Goal: Information Seeking & Learning: Learn about a topic

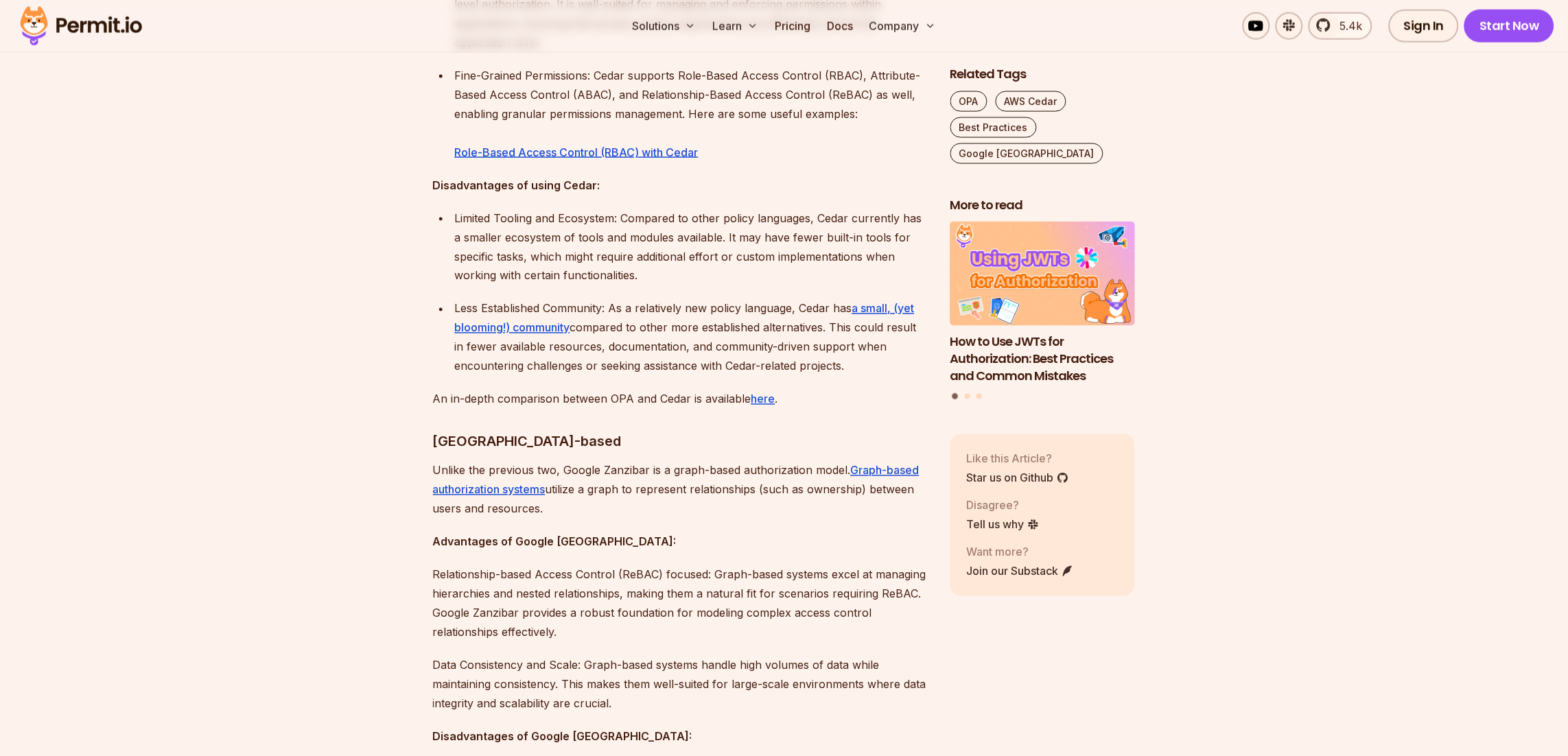
scroll to position [2470, 0]
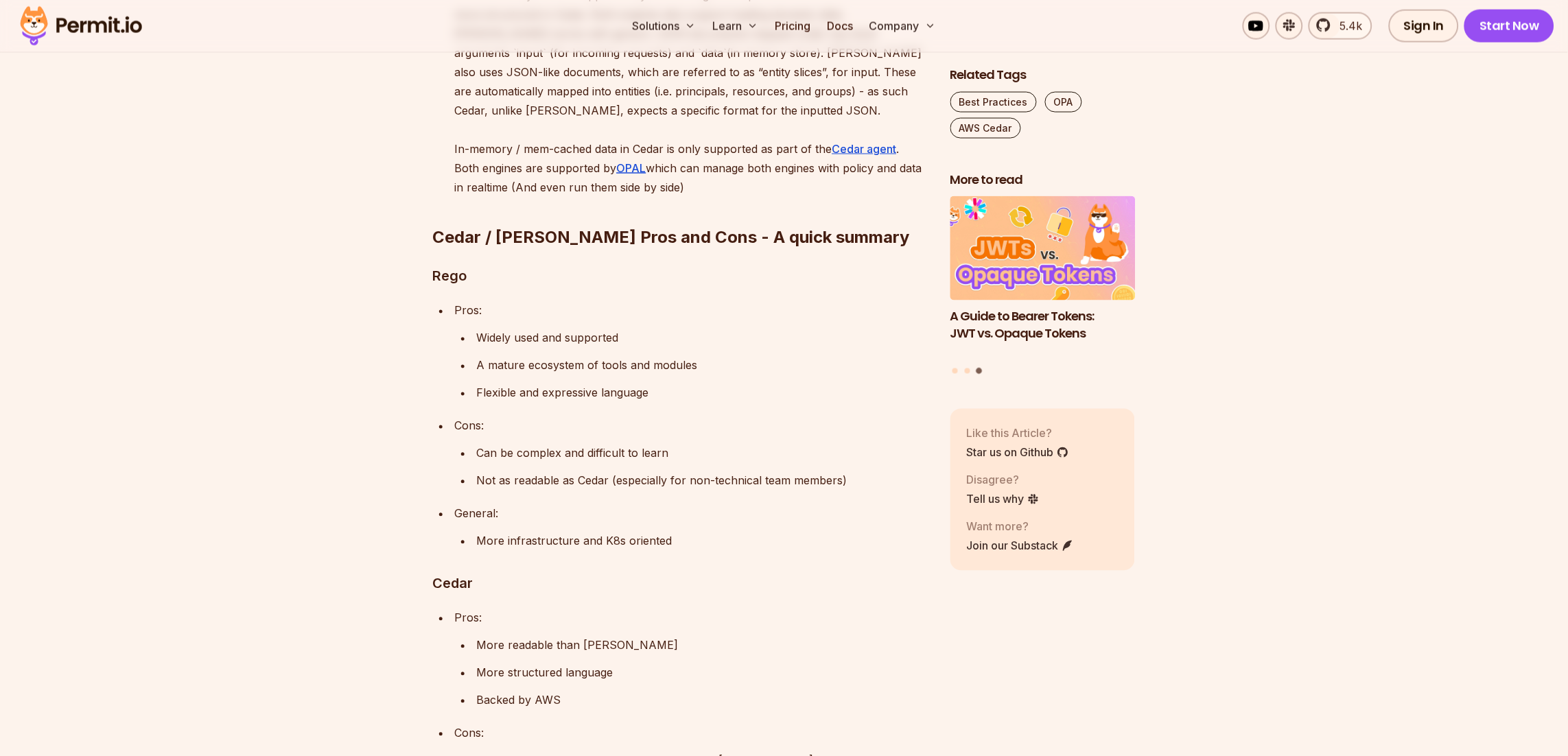
scroll to position [2470, 0]
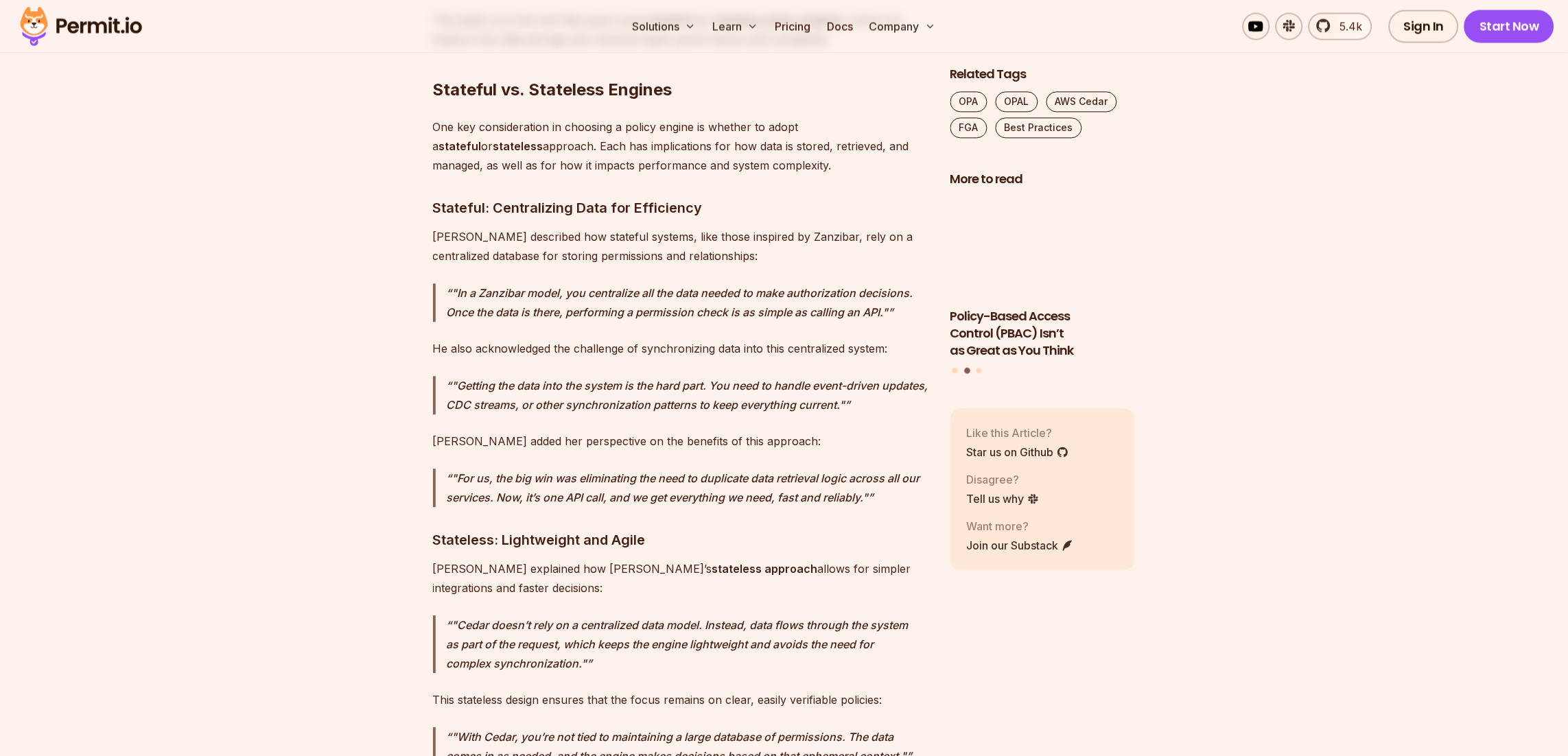
scroll to position [6421, 0]
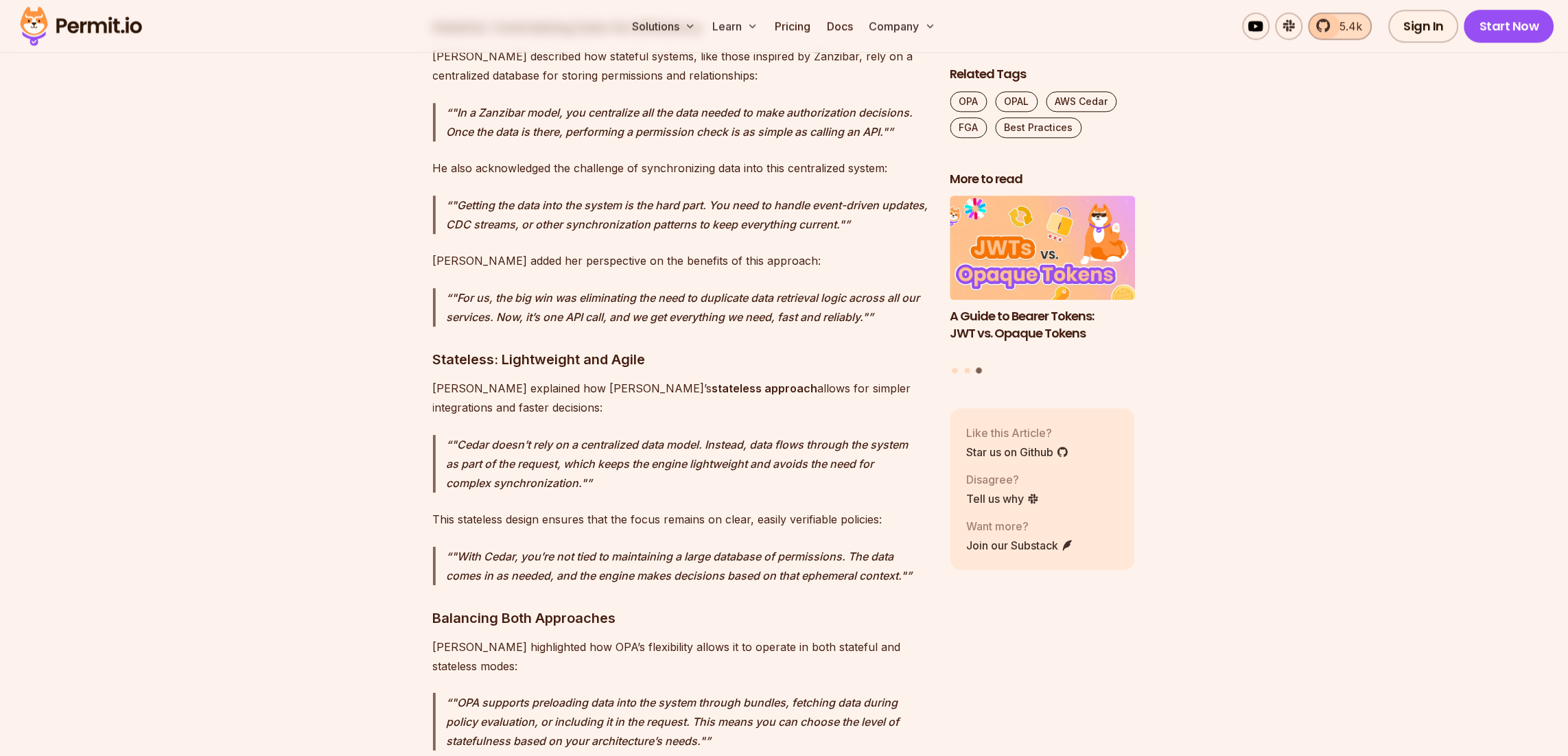
click at [1350, 30] on span "5.4k" at bounding box center [1347, 26] width 31 height 17
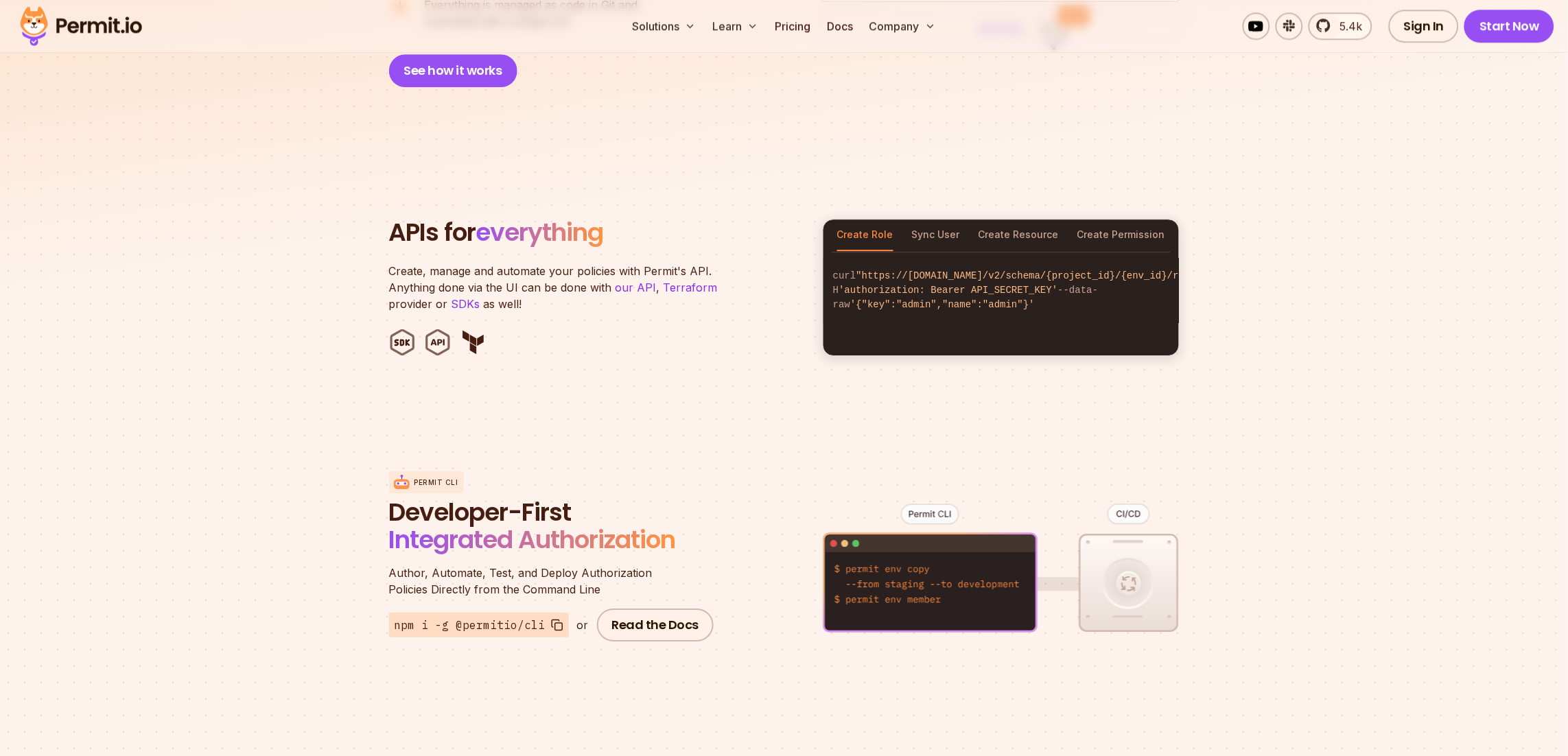
scroll to position [1317, 0]
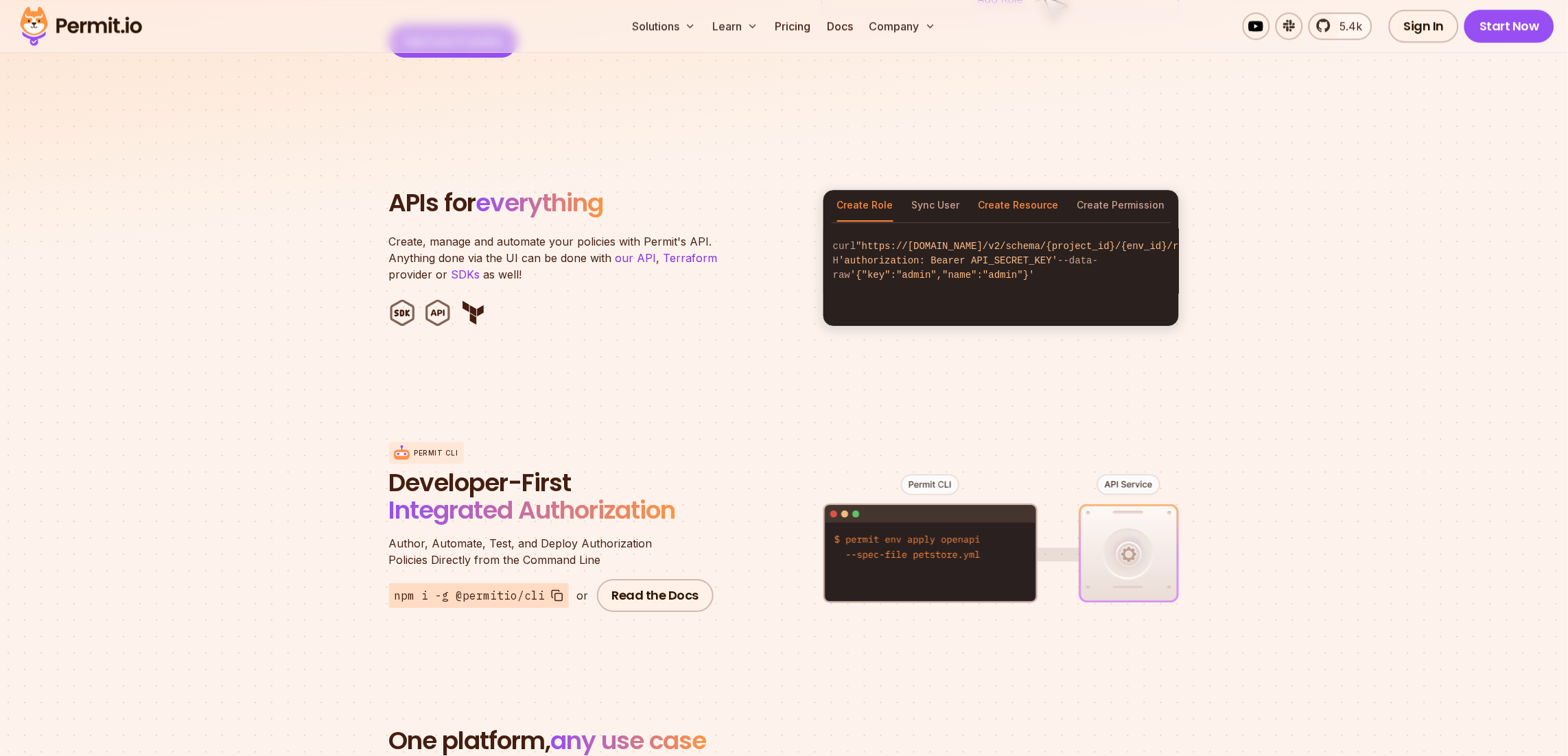
click at [1007, 190] on button "Create Resource" at bounding box center [1019, 206] width 81 height 32
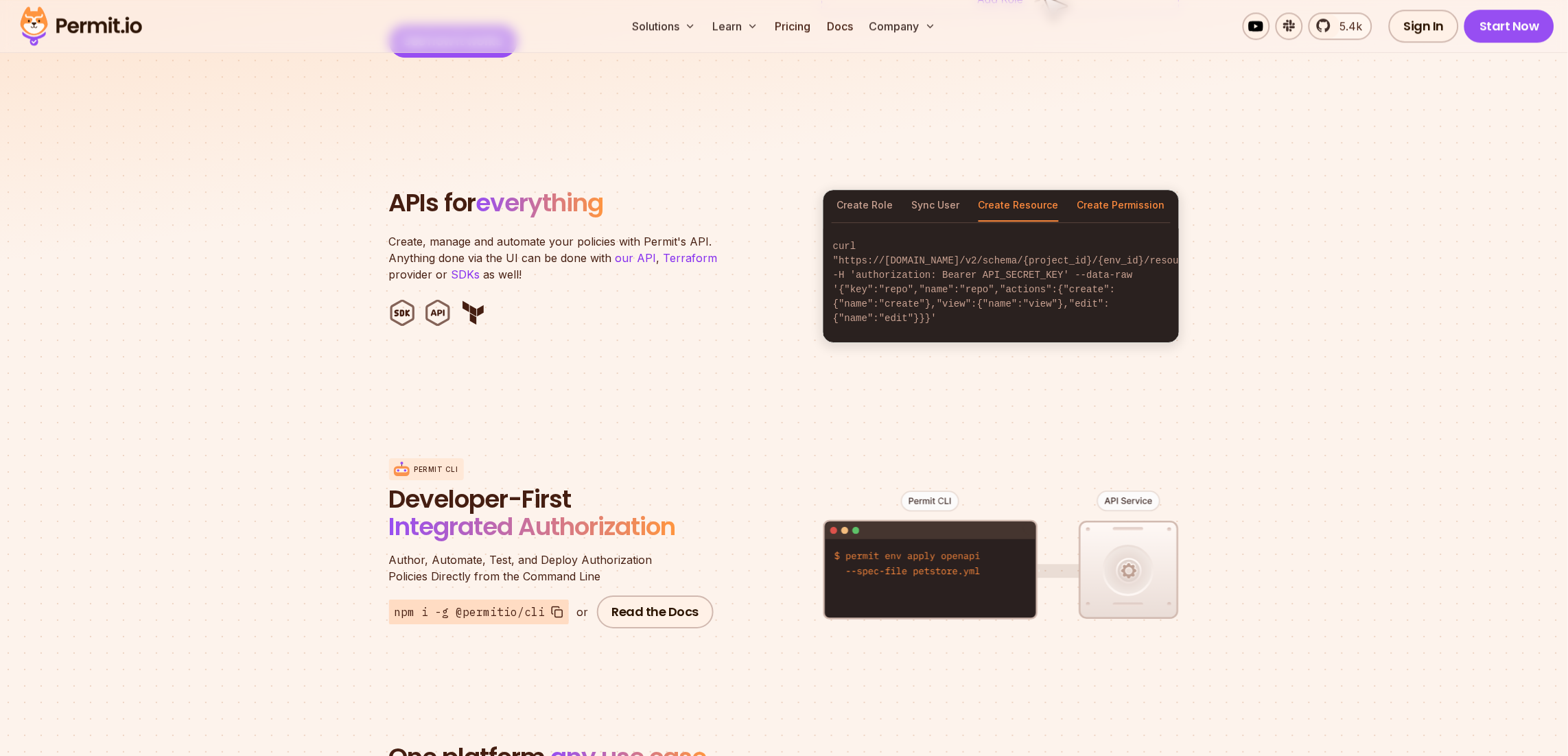
click at [1106, 190] on button "Create Permission" at bounding box center [1121, 206] width 87 height 32
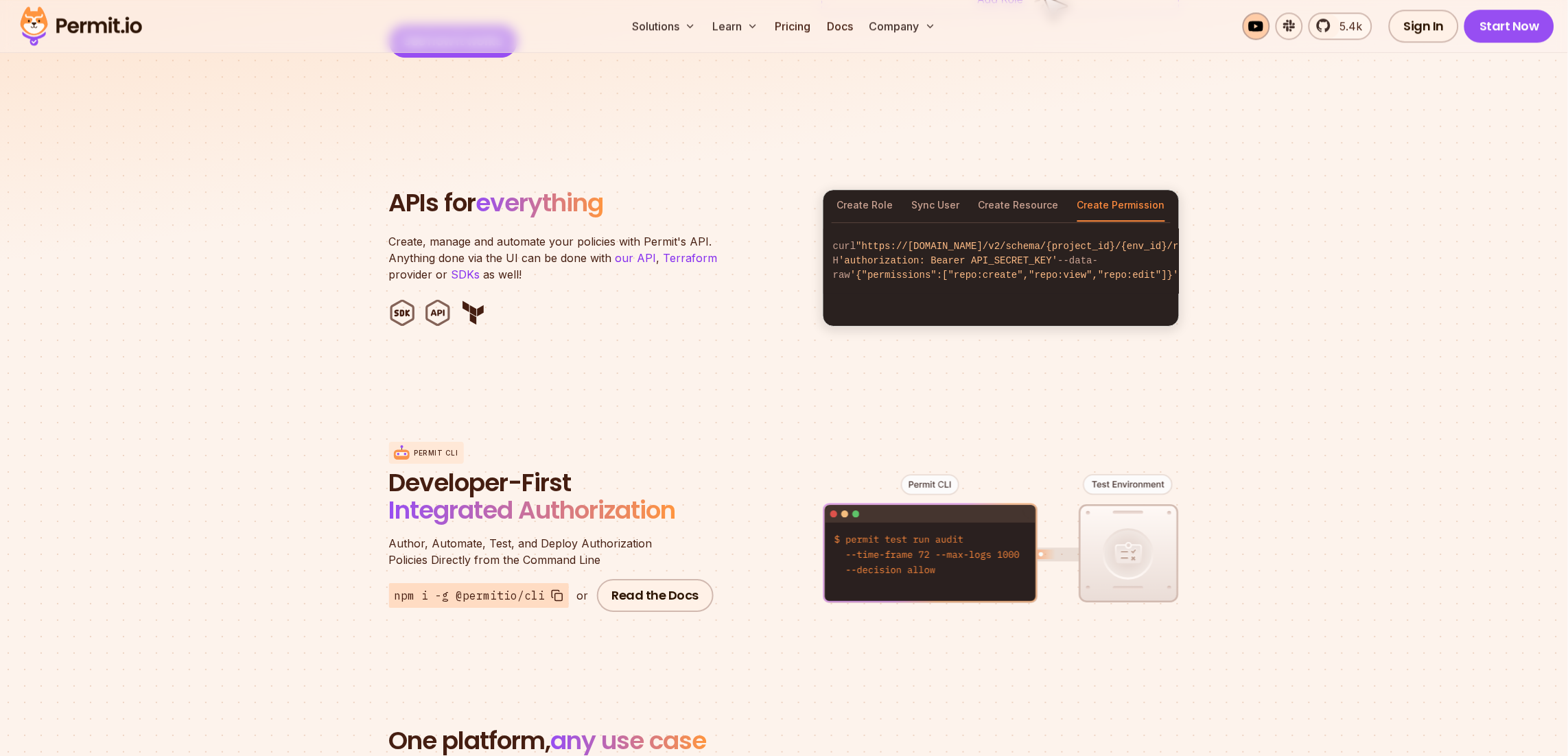
click at [1252, 21] on link at bounding box center [1257, 26] width 27 height 27
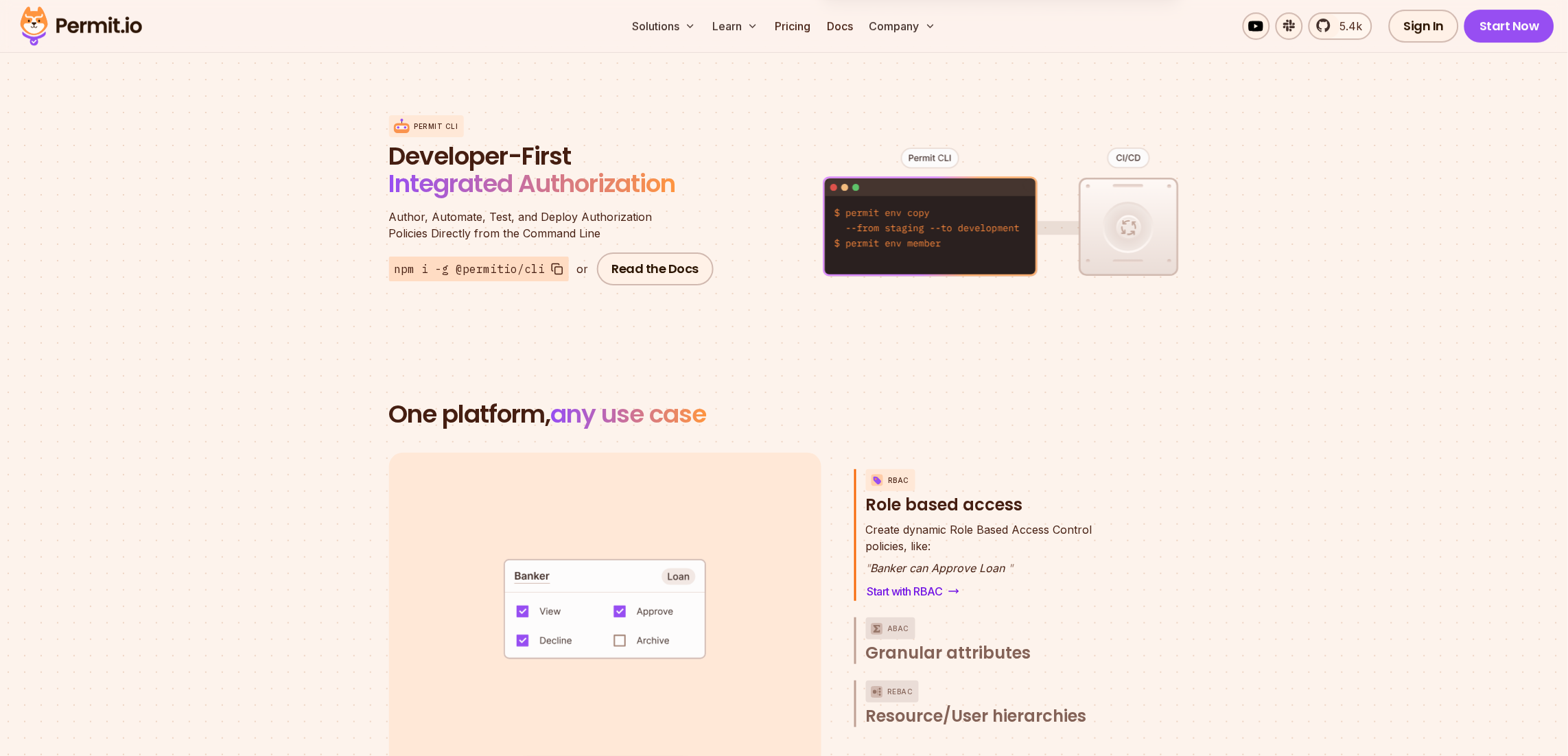
scroll to position [1894, 0]
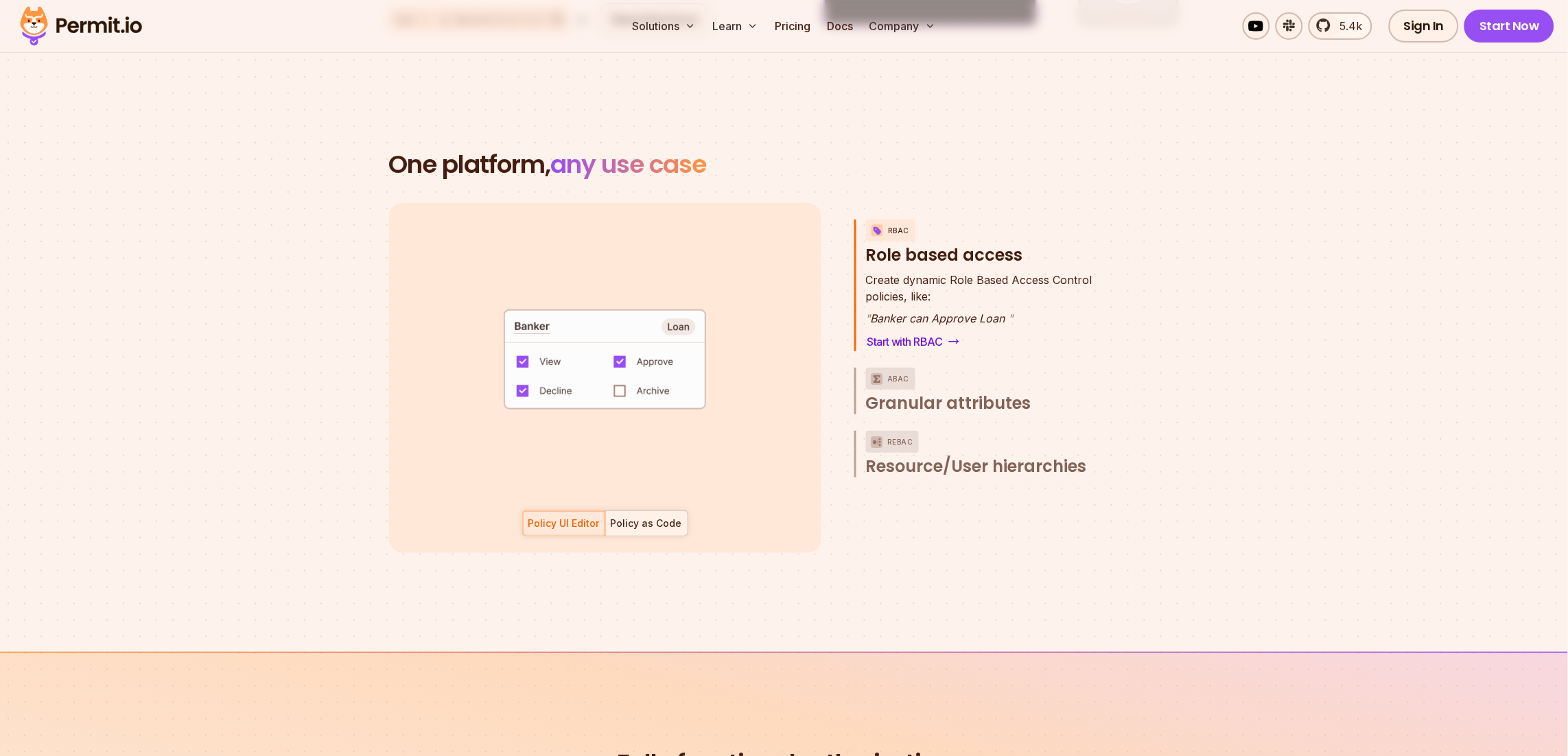
click at [646, 516] on div "Policy as Code" at bounding box center [647, 523] width 72 height 14
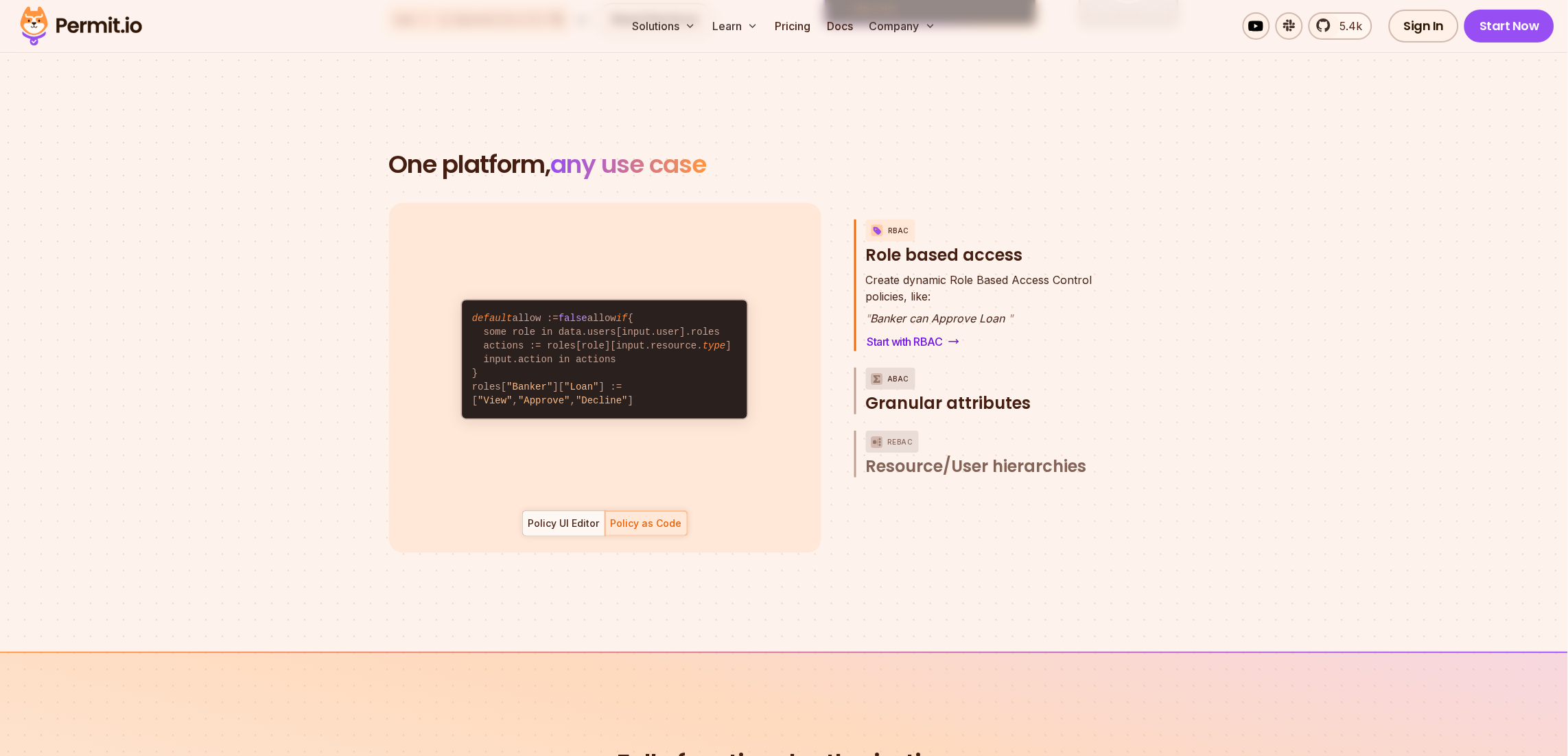
click at [936, 392] on span "Granular attributes" at bounding box center [949, 403] width 165 height 22
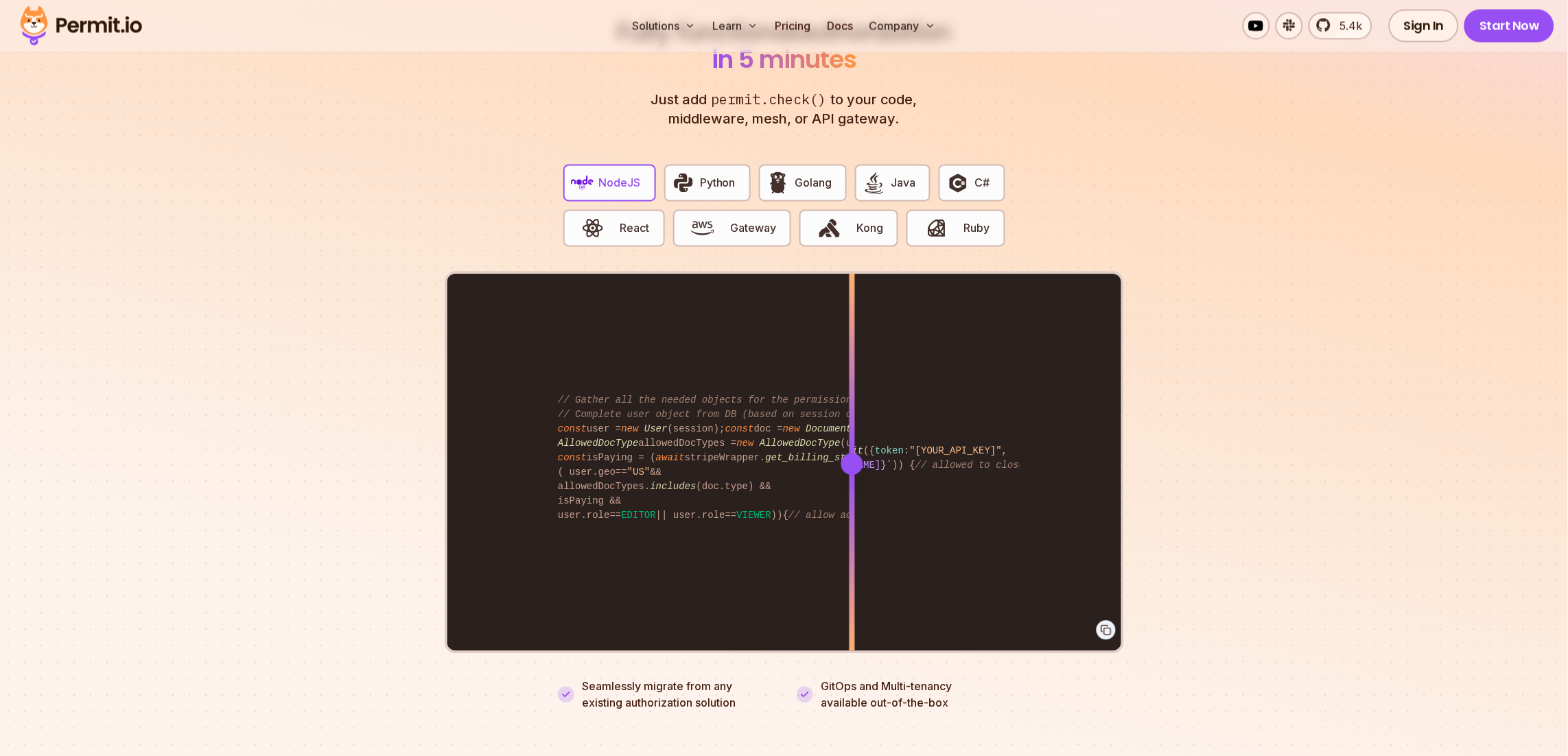
scroll to position [2635, 0]
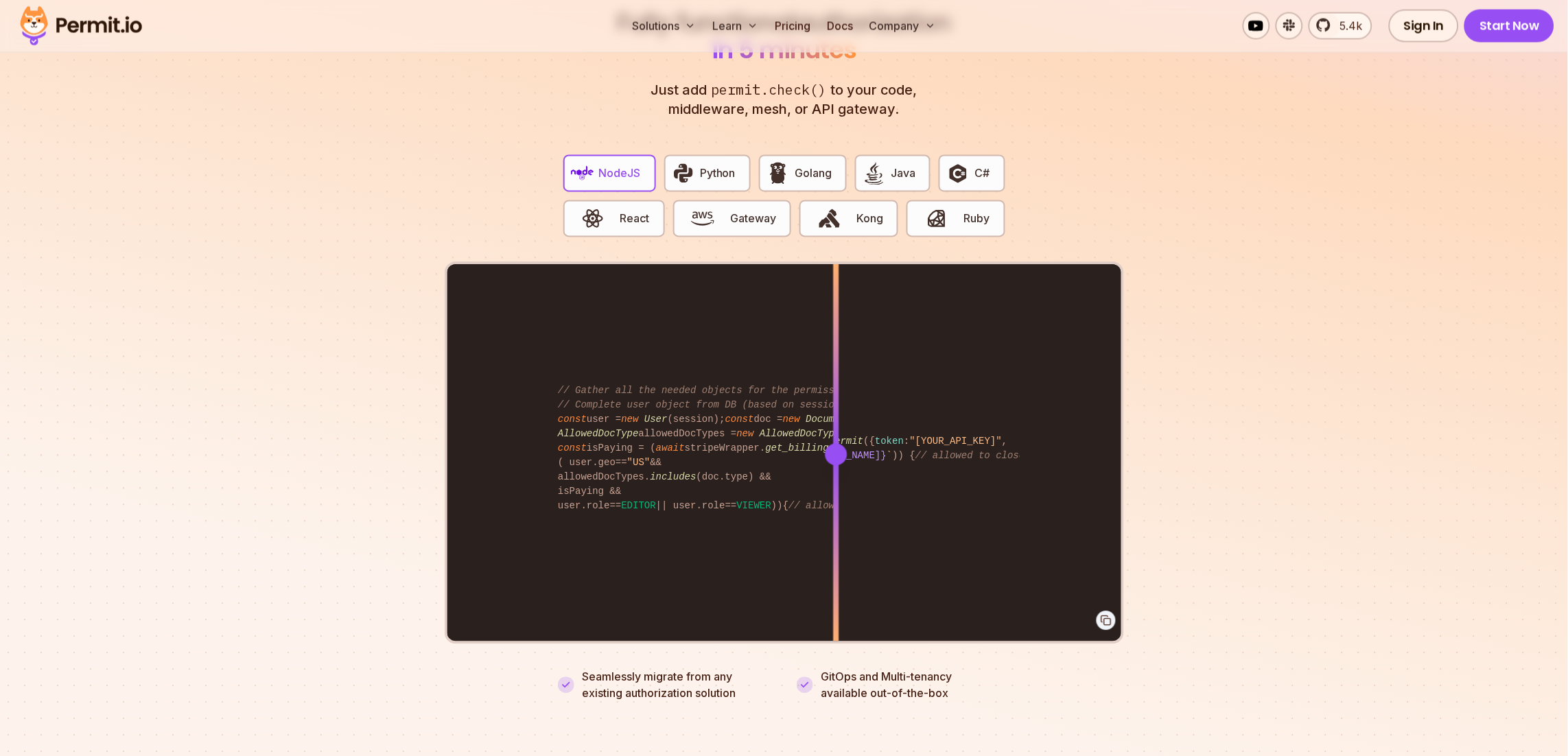
drag, startPoint x: 853, startPoint y: 434, endPoint x: 837, endPoint y: 429, distance: 16.8
click at [837, 444] on div at bounding box center [835, 455] width 22 height 22
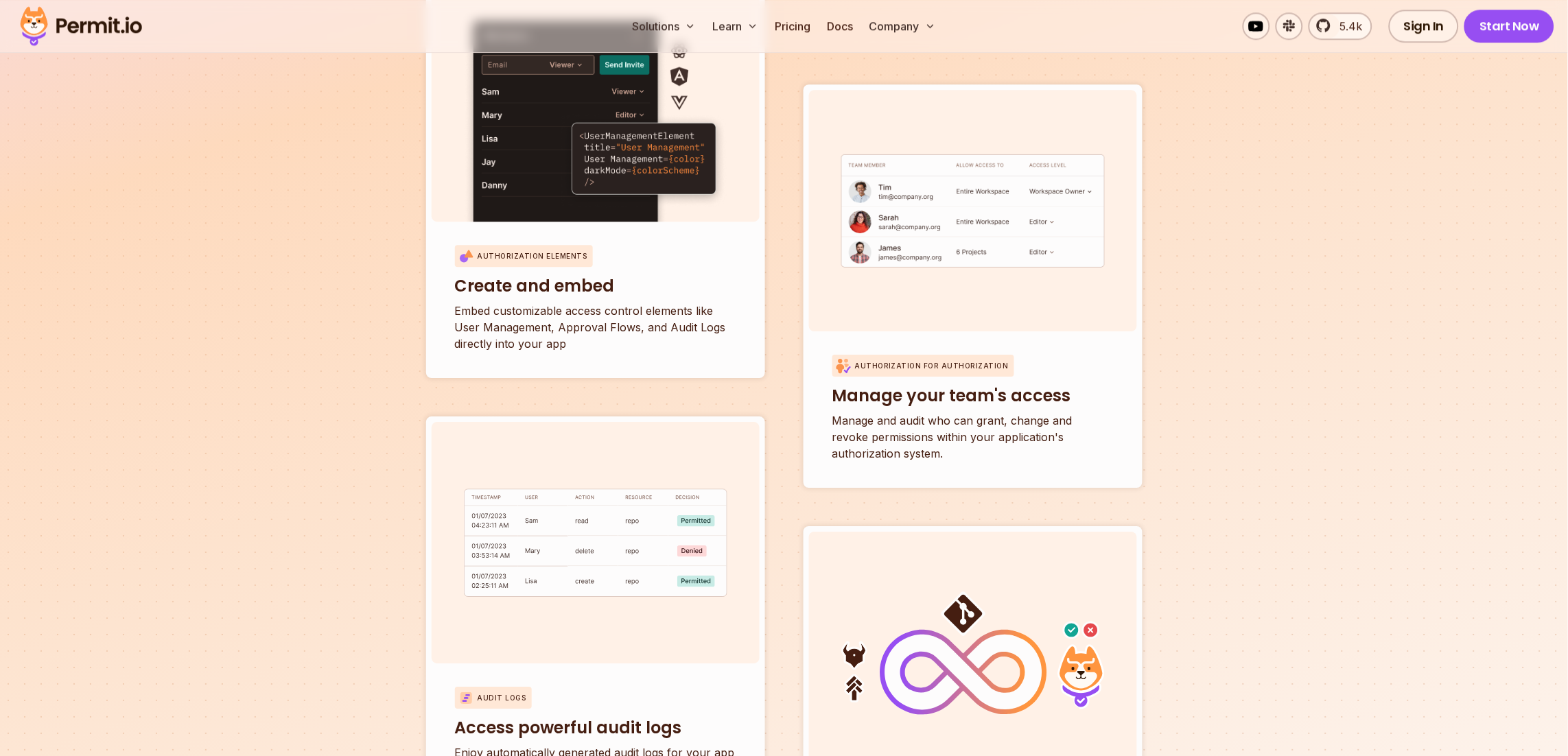
scroll to position [4776, 0]
